Goal: Find contact information: Find contact information

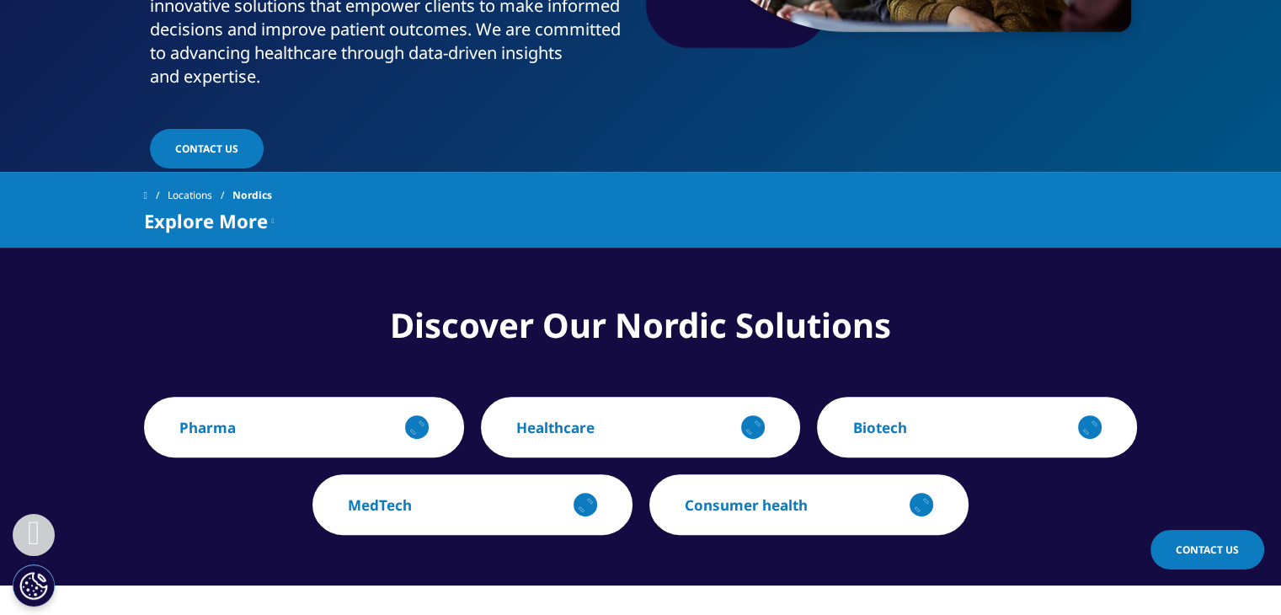
scroll to position [473, 0]
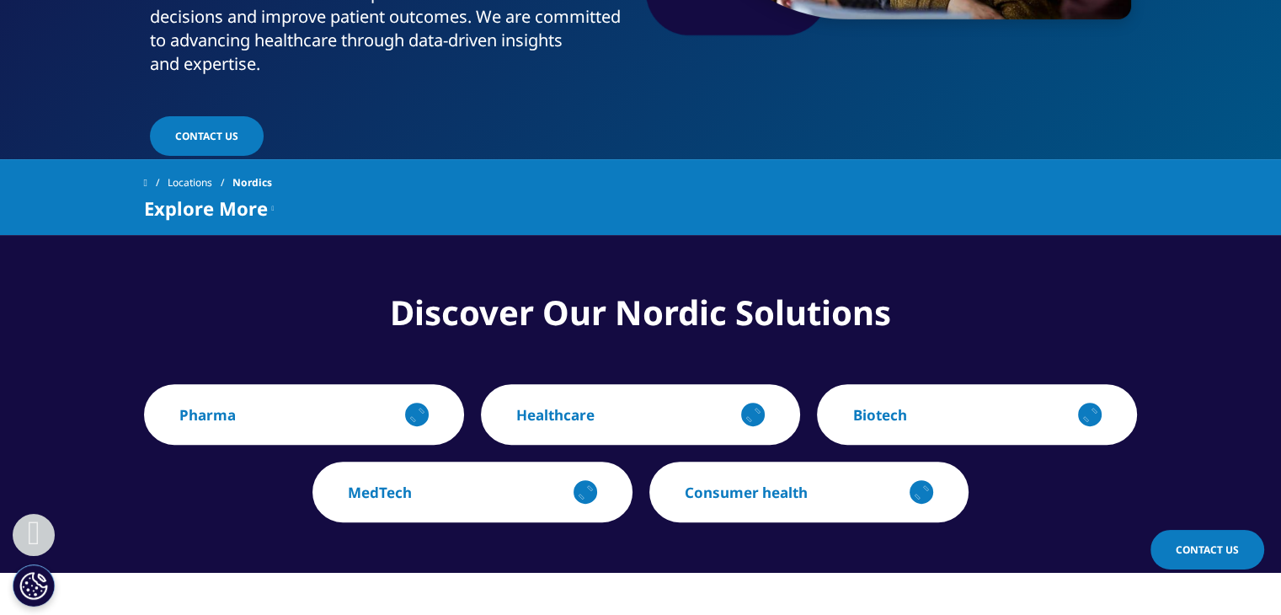
click at [211, 129] on span "Contact Us" at bounding box center [206, 136] width 63 height 14
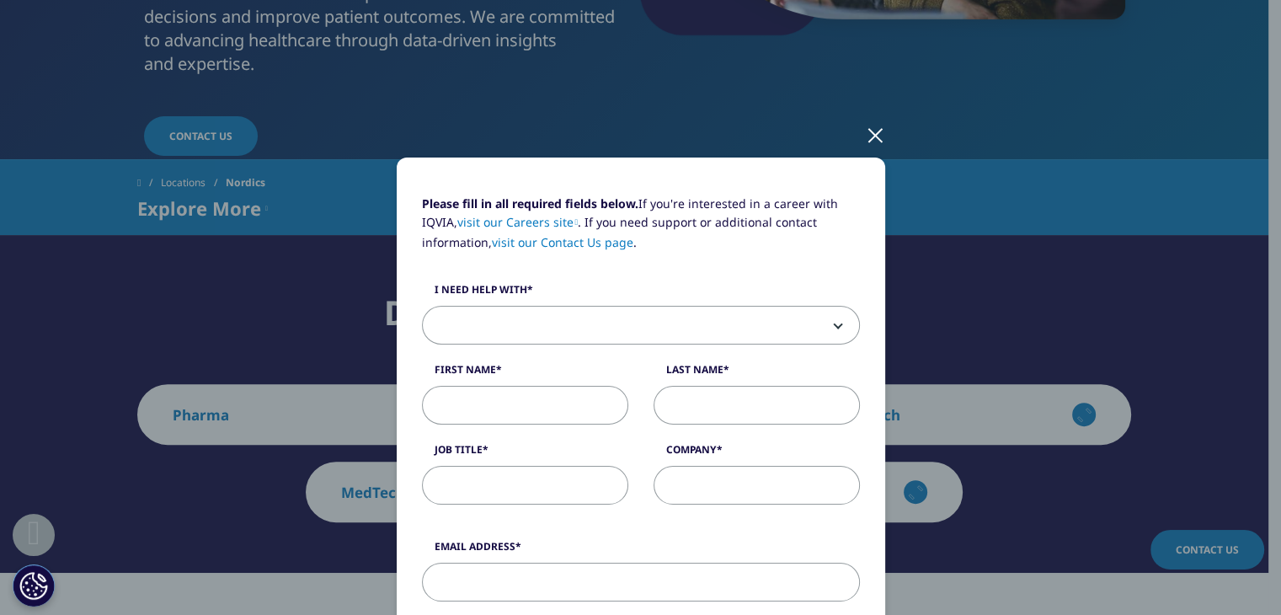
click at [869, 135] on div at bounding box center [875, 134] width 19 height 46
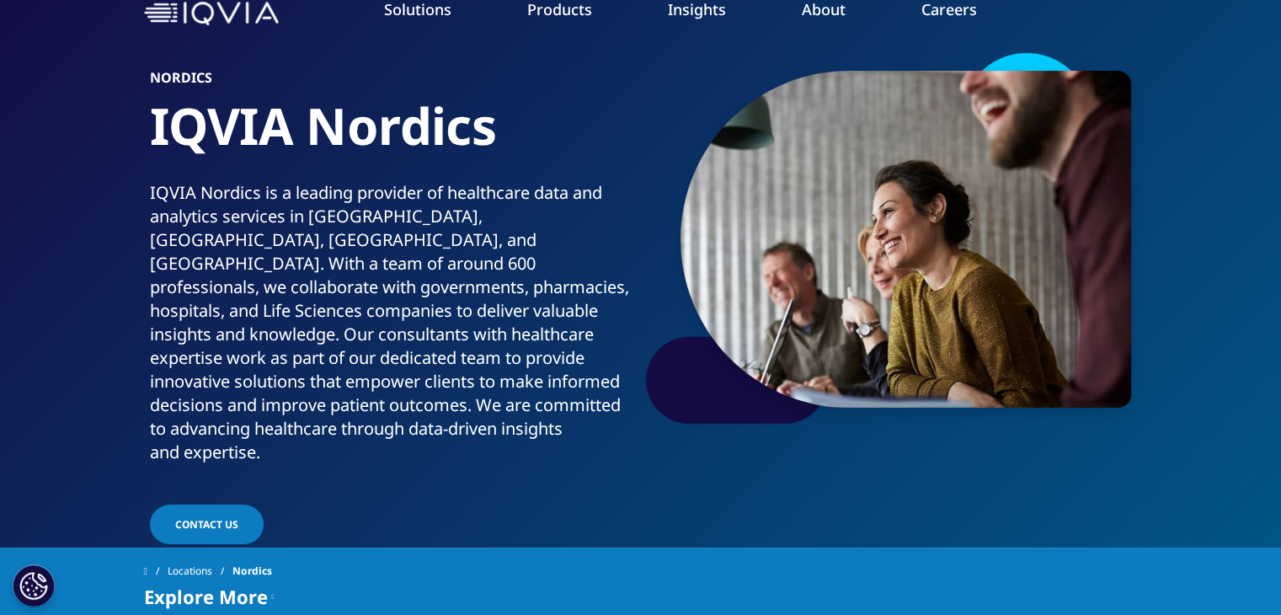
scroll to position [0, 0]
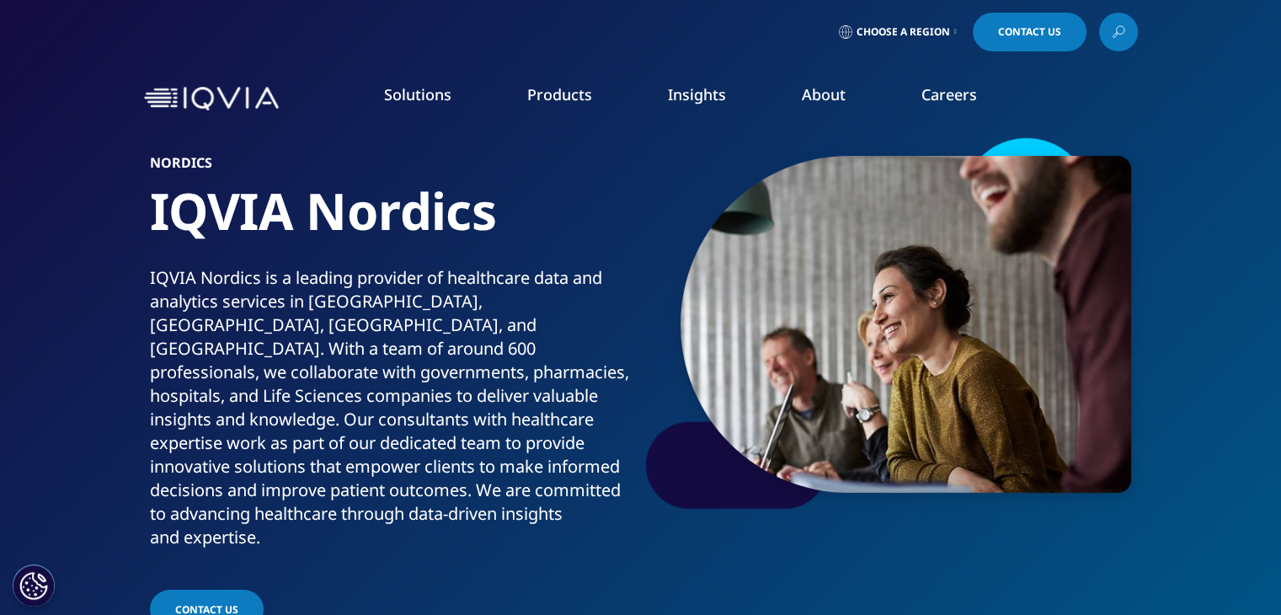
click at [943, 29] on span "Choose a Region" at bounding box center [903, 31] width 93 height 13
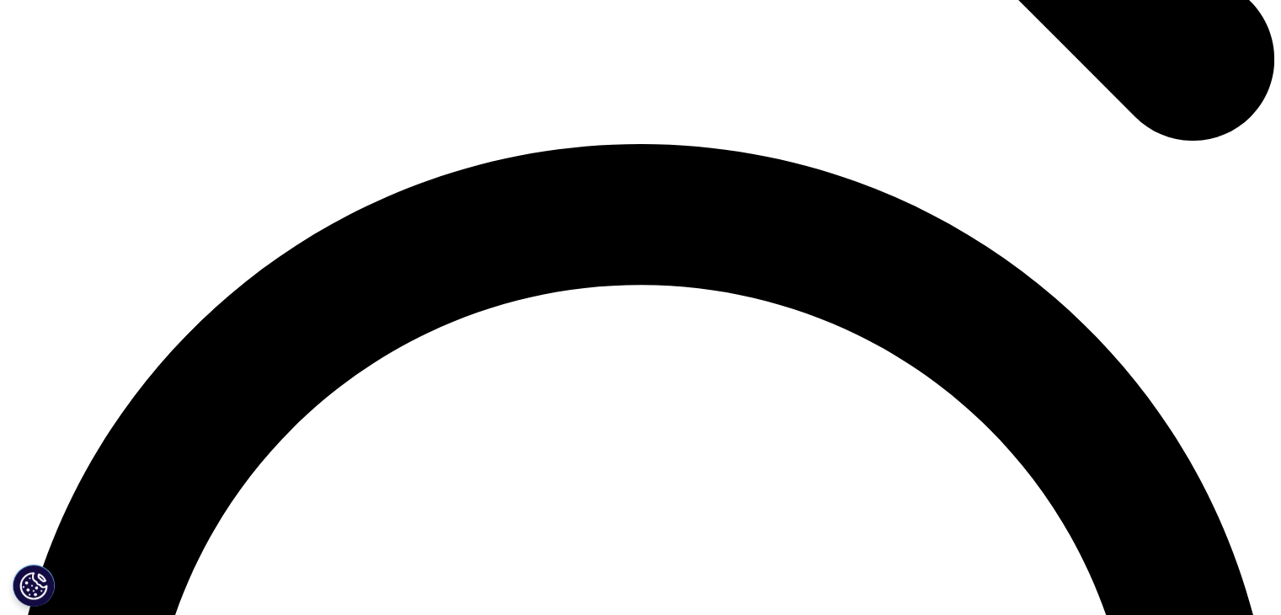
scroll to position [2446, 0]
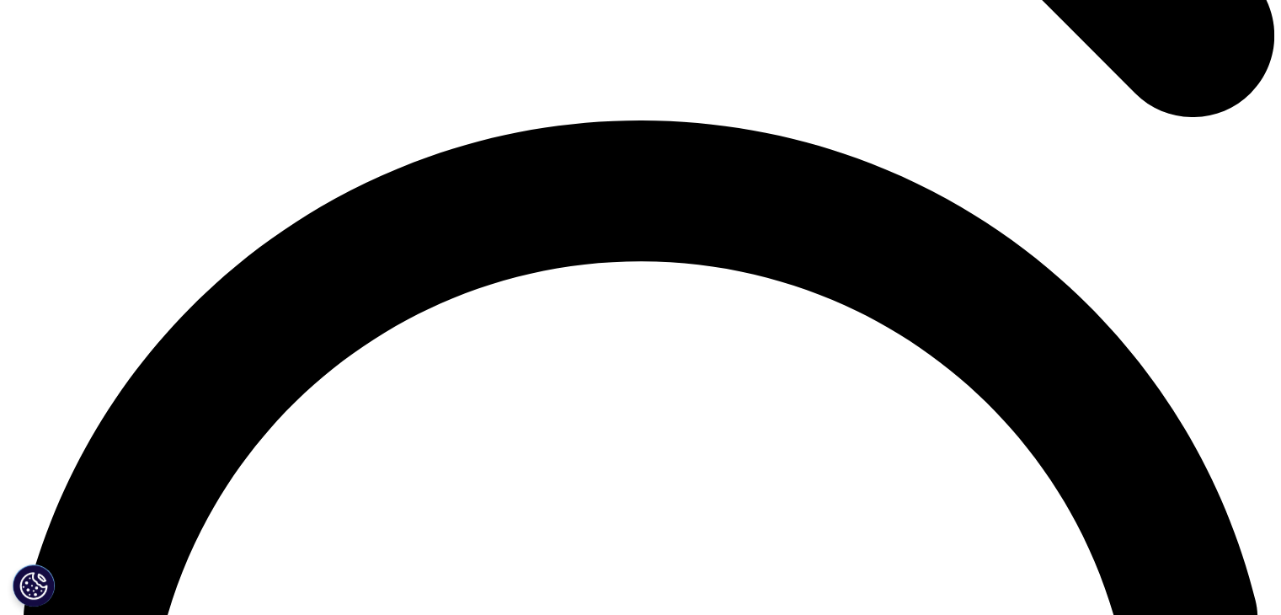
checkbox input "true"
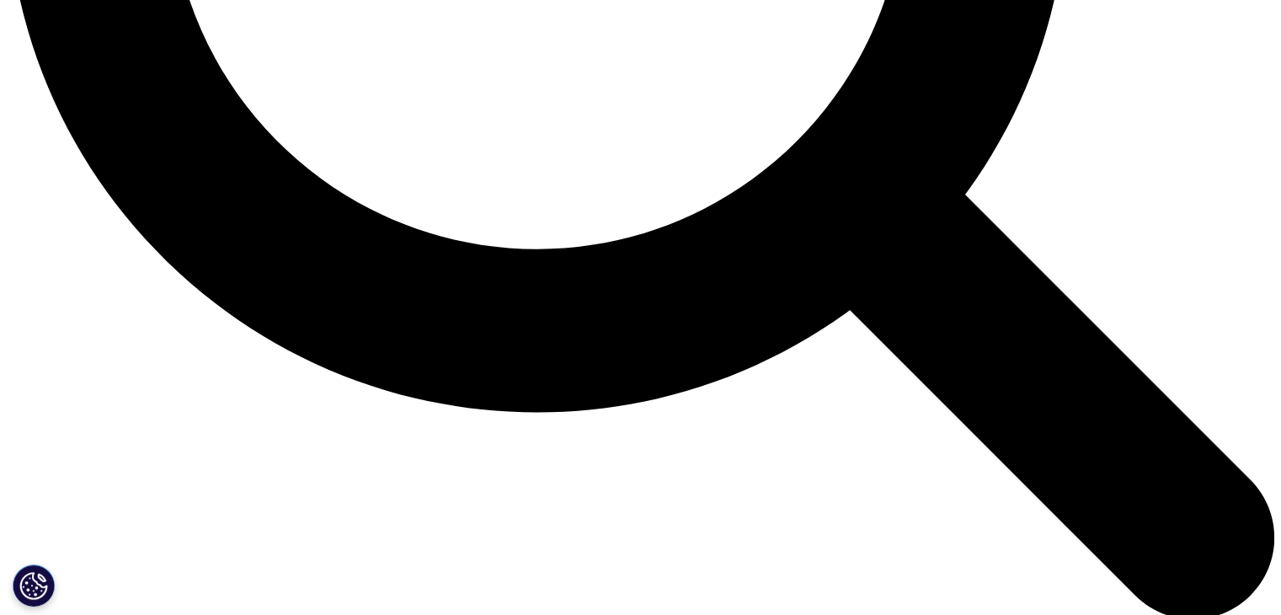
scroll to position [1945, 0]
